Goal: Communication & Community: Ask a question

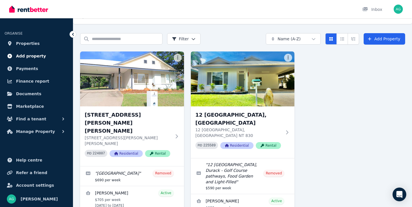
scroll to position [12, 0]
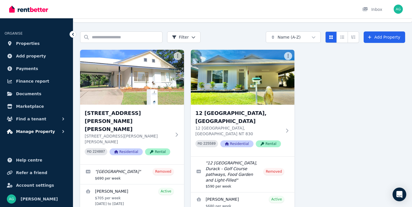
click at [34, 130] on span "Manage Property" at bounding box center [35, 131] width 39 height 7
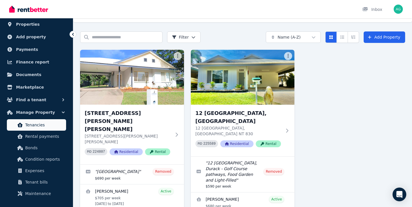
scroll to position [19, 0]
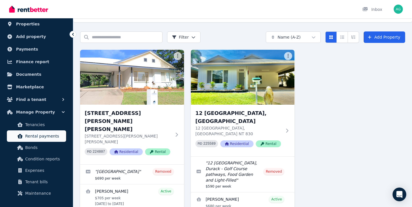
click at [34, 135] on span "Rental payments" at bounding box center [44, 136] width 39 height 7
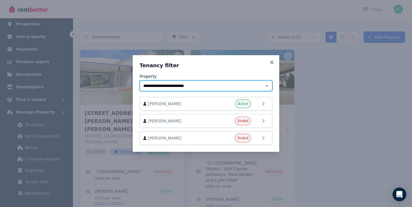
select select "**********"
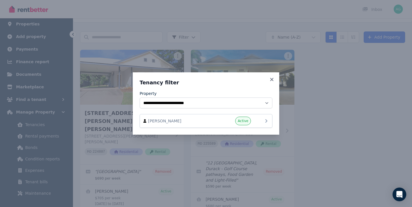
click at [231, 121] on div "Active" at bounding box center [234, 121] width 34 height 9
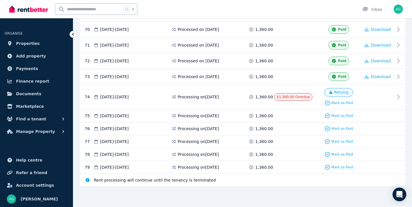
scroll to position [1215, 0]
click at [400, 96] on icon at bounding box center [400, 97] width 7 height 7
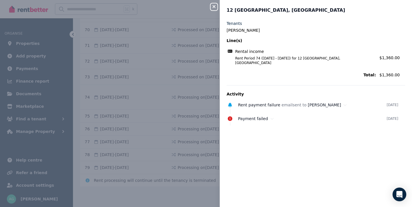
click at [214, 5] on icon "button" at bounding box center [214, 6] width 7 height 5
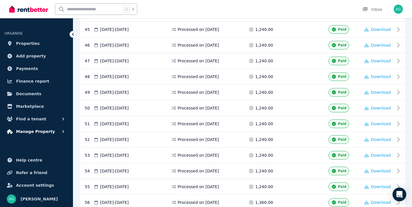
scroll to position [824, 0]
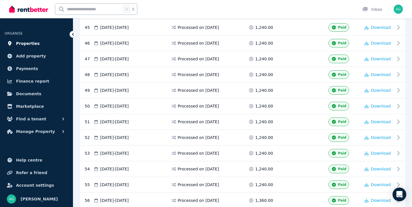
click at [32, 43] on span "Properties" at bounding box center [28, 43] width 24 height 7
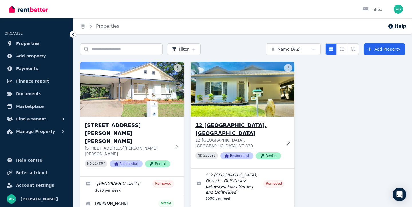
click at [204, 125] on h3 "12 [GEOGRAPHIC_DATA], [GEOGRAPHIC_DATA]" at bounding box center [239, 129] width 87 height 16
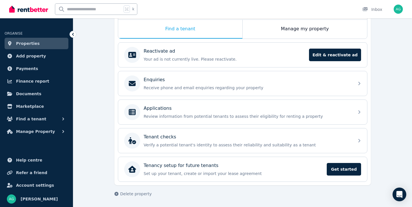
scroll to position [94, 0]
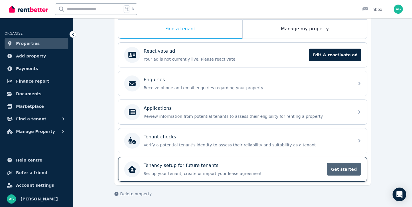
click at [337, 169] on span "Get started" at bounding box center [344, 169] width 34 height 13
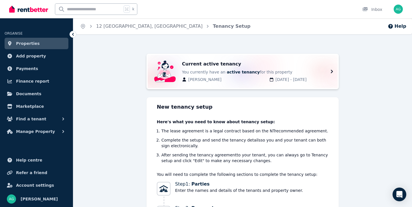
click at [329, 71] on icon at bounding box center [332, 71] width 7 height 7
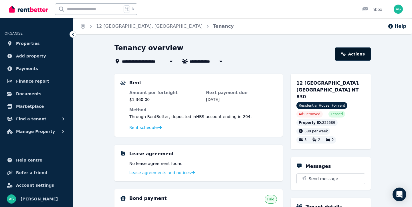
click at [356, 54] on link "Actions" at bounding box center [353, 54] width 36 height 13
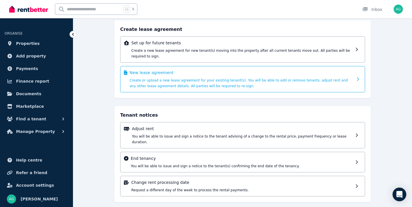
scroll to position [39, 0]
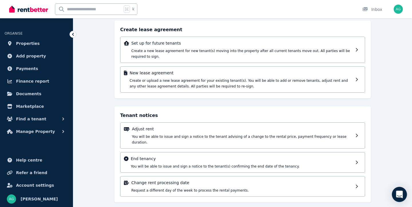
click at [400, 195] on icon "Open Intercom Messenger" at bounding box center [399, 194] width 7 height 7
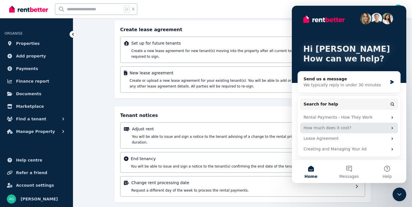
scroll to position [2, 0]
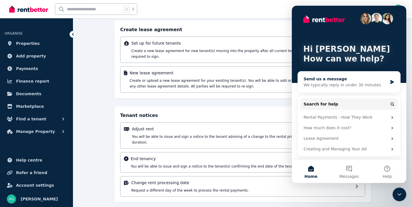
click at [312, 83] on div "We typically reply in under 30 minutes" at bounding box center [346, 85] width 84 height 6
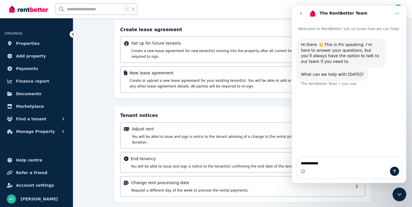
type textarea "**********"
type textarea "*"
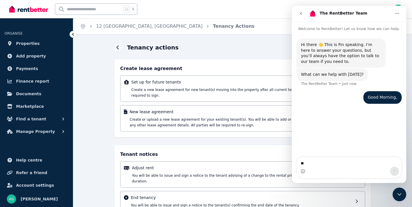
type textarea "*"
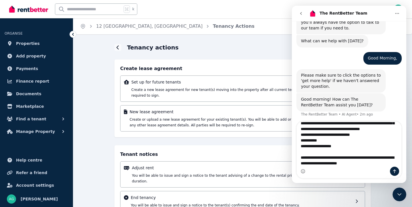
scroll to position [32, 0]
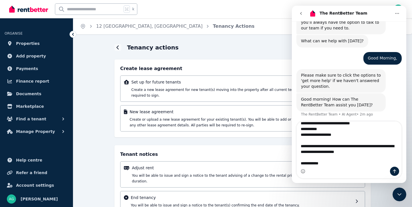
type textarea "**********"
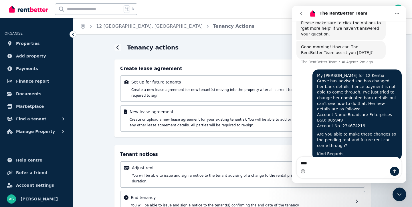
scroll to position [105, 0]
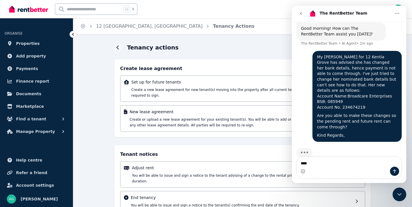
type textarea "*****"
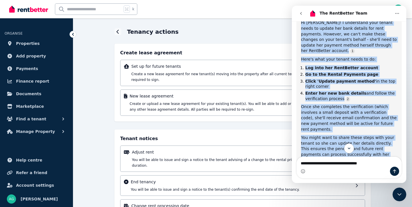
scroll to position [251, 0]
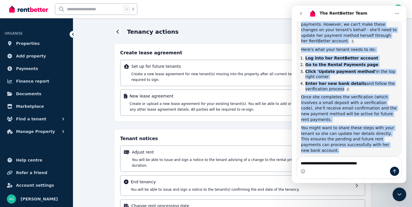
drag, startPoint x: 10, startPoint y: 31, endPoint x: 93, endPoint y: 124, distance: 124.7
copy div "Hi [PERSON_NAME]! I understand your tenant needs to update her bank details for…"
click at [372, 162] on textarea "**********" at bounding box center [349, 162] width 105 height 10
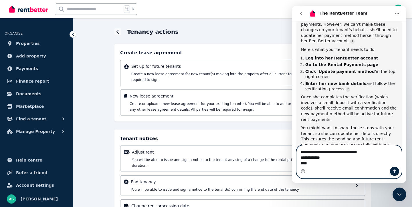
type textarea "**********"
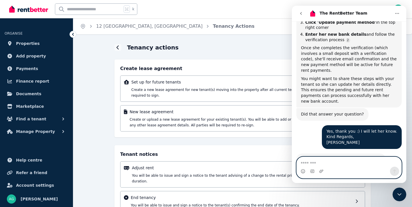
scroll to position [354, 0]
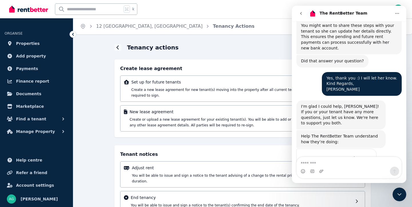
click at [363, 165] on span "Amazing" at bounding box center [364, 170] width 10 height 10
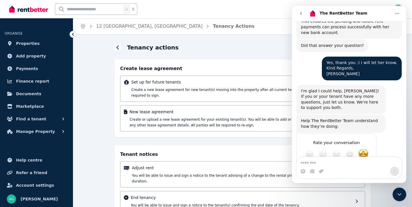
type textarea "**********"
click at [365, 169] on div "Submit" at bounding box center [366, 174] width 11 height 11
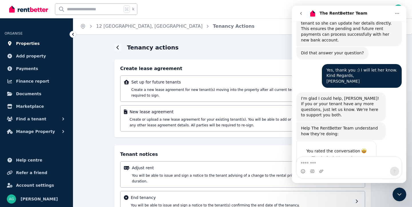
click at [31, 44] on span "Properties" at bounding box center [28, 43] width 24 height 7
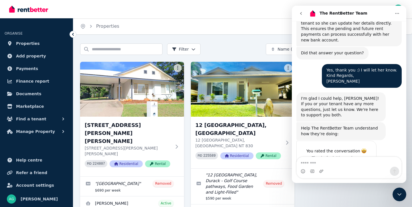
click at [300, 13] on icon "go back" at bounding box center [301, 13] width 5 height 5
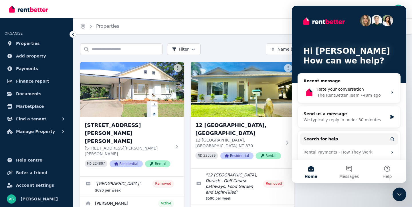
click at [238, 19] on div "Home Properties Help" at bounding box center [242, 26] width 339 height 16
click at [400, 193] on icon "Close Intercom Messenger" at bounding box center [399, 194] width 7 height 7
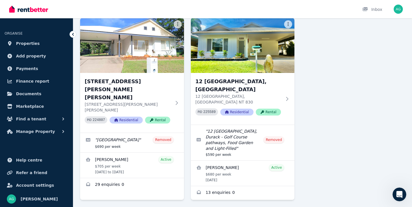
scroll to position [44, 0]
click at [25, 67] on span "Payments" at bounding box center [27, 68] width 22 height 7
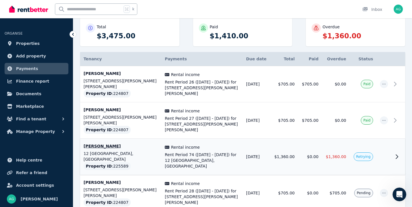
scroll to position [73, 0]
